Goal: Register for event/course

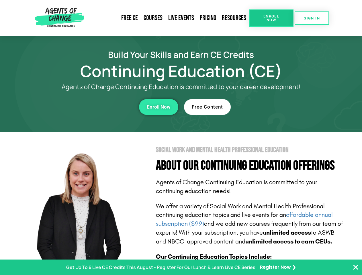
click at [181, 138] on section "Social Work and Mental Health Professional Education About Our Continuing Educa…" at bounding box center [181, 252] width 362 height 241
click at [271, 18] on span "Enroll Now" at bounding box center [271, 17] width 26 height 7
click at [312, 18] on span "SIGN IN" at bounding box center [312, 18] width 16 height 4
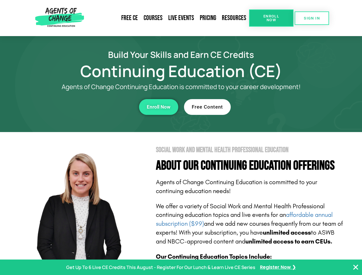
click at [99, 107] on div "Enroll Now" at bounding box center [100, 107] width 158 height 16
click at [159, 107] on span "Enroll Now" at bounding box center [159, 107] width 24 height 5
click at [263, 107] on div "Free Content" at bounding box center [263, 107] width 158 height 16
